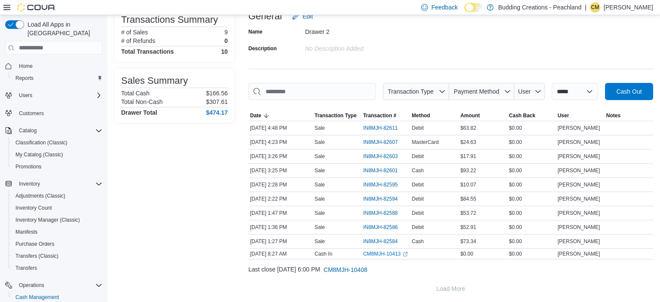
scroll to position [65, 0]
click at [387, 227] on span "IN8MJH-82586" at bounding box center [380, 226] width 35 height 7
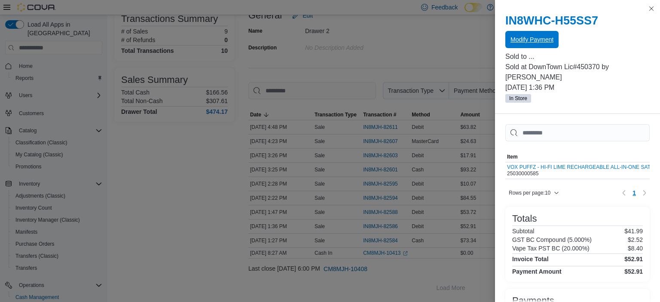
click at [538, 38] on span "Modify Payment" at bounding box center [531, 39] width 43 height 9
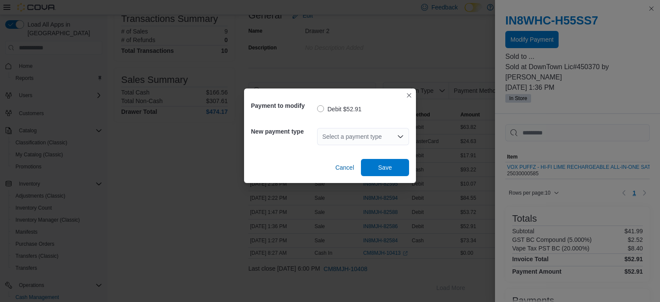
click at [345, 133] on div "Select a payment type" at bounding box center [363, 136] width 92 height 17
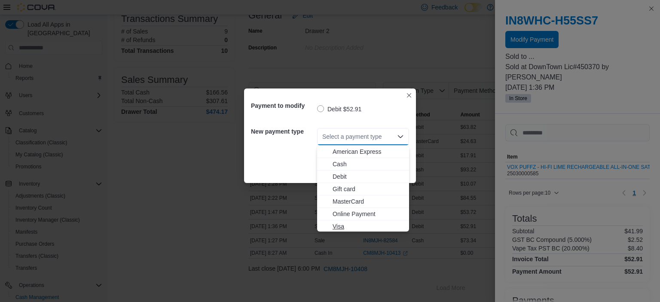
click at [337, 226] on span "Visa" at bounding box center [367, 226] width 71 height 9
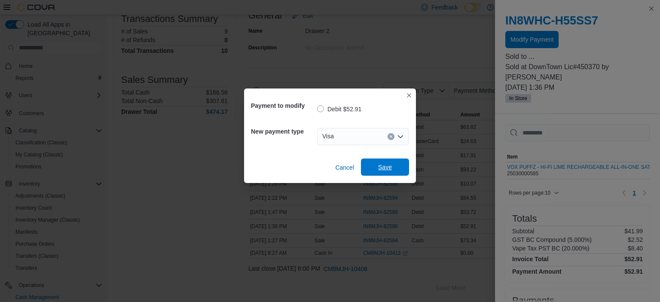
click at [380, 163] on span "Save" at bounding box center [385, 166] width 38 height 17
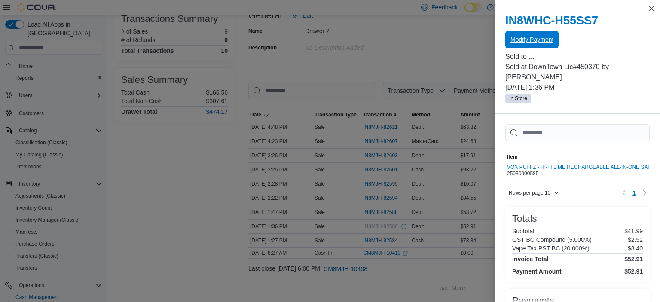
scroll to position [0, 0]
